Goal: Information Seeking & Learning: Learn about a topic

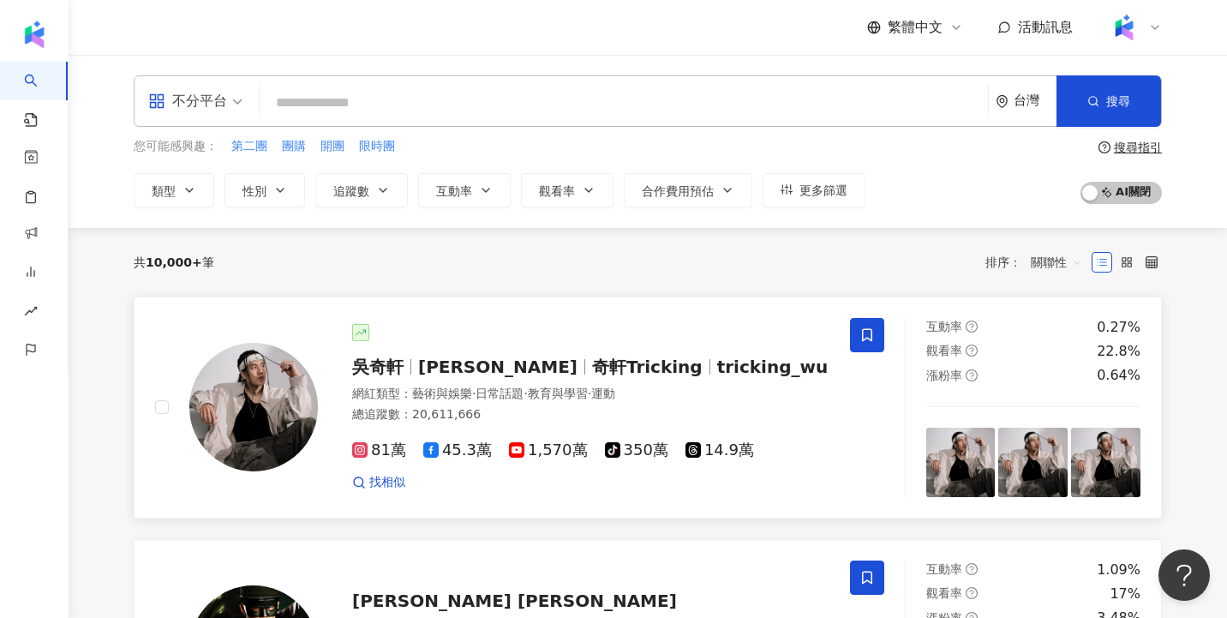
click at [516, 362] on span "[PERSON_NAME]" at bounding box center [505, 367] width 174 height 21
click at [791, 48] on div "繁體中文 活動訊息" at bounding box center [648, 27] width 1029 height 55
